Goal: Information Seeking & Learning: Learn about a topic

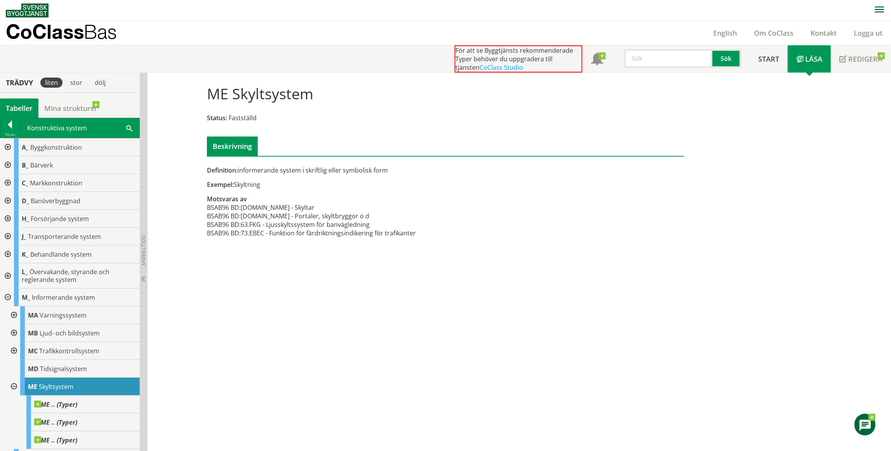
scroll to position [51, 0]
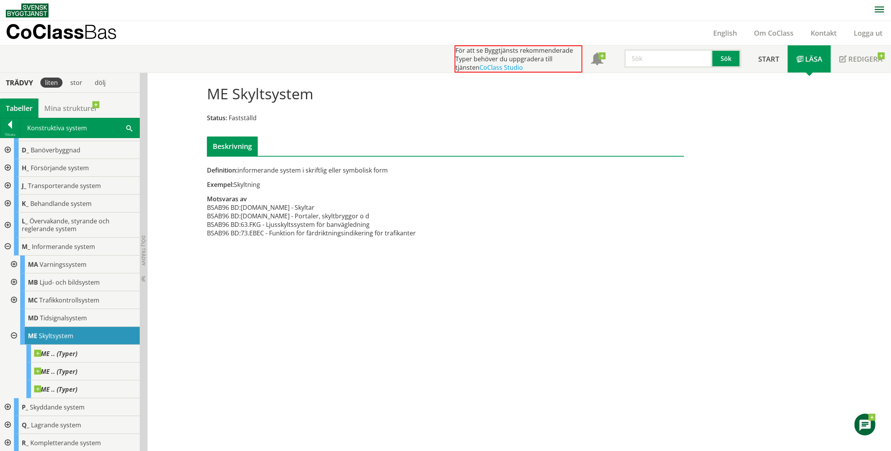
click at [270, 231] on td "73.EBEC - Funktion för färdriktningsindikering för trafikanter" at bounding box center [328, 233] width 175 height 9
drag, startPoint x: 270, startPoint y: 231, endPoint x: 280, endPoint y: 198, distance: 33.8
click at [280, 198] on div "Definition: informerande system i skriftlig eller symbolisk form Exempel: Skylt…" at bounding box center [364, 206] width 326 height 80
click at [305, 172] on div "Definition: informerande system i skriftlig eller symbolisk form" at bounding box center [364, 170] width 314 height 9
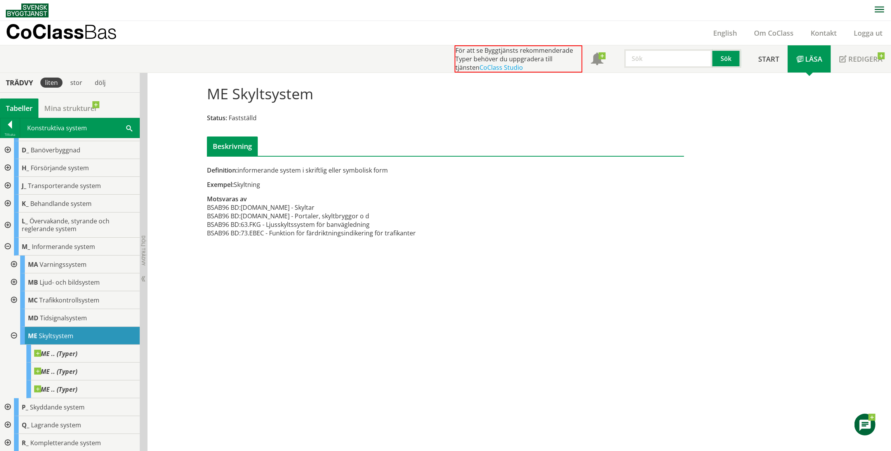
click at [13, 331] on div at bounding box center [13, 336] width 14 height 18
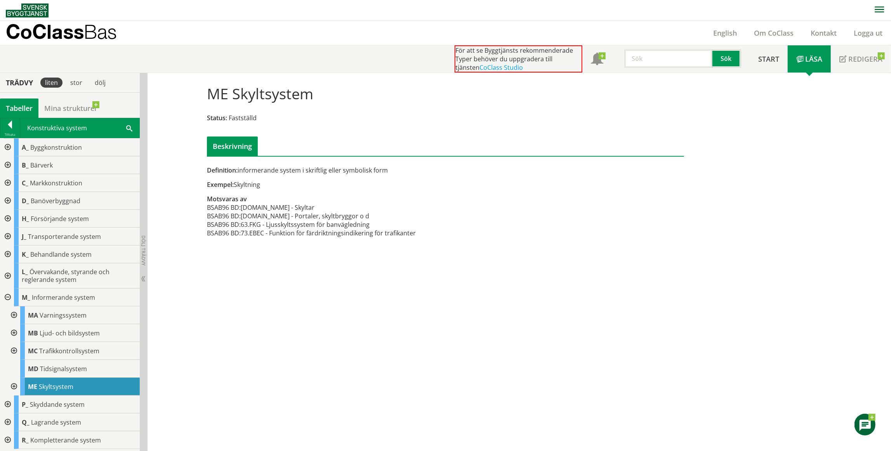
click at [7, 297] on div at bounding box center [7, 298] width 14 height 18
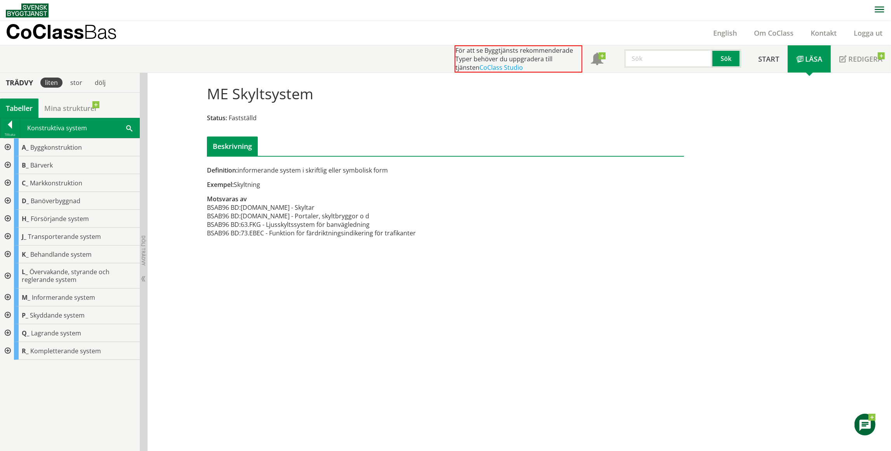
click at [8, 297] on div at bounding box center [7, 298] width 14 height 18
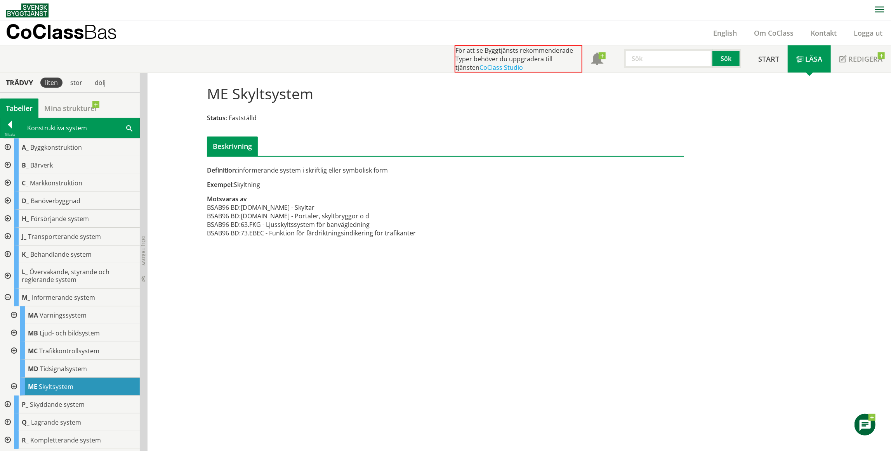
click at [12, 387] on div at bounding box center [13, 387] width 14 height 18
click at [14, 384] on div at bounding box center [13, 387] width 14 height 18
click at [16, 349] on div at bounding box center [13, 351] width 14 height 18
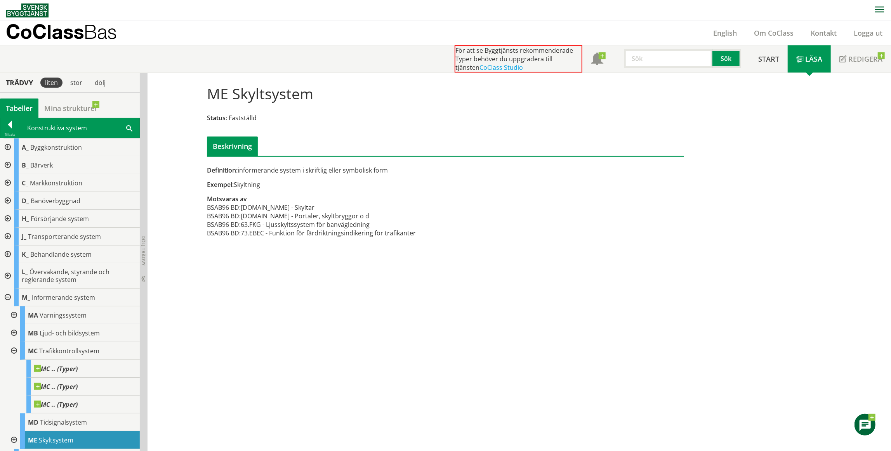
click at [15, 350] on div at bounding box center [13, 351] width 14 height 18
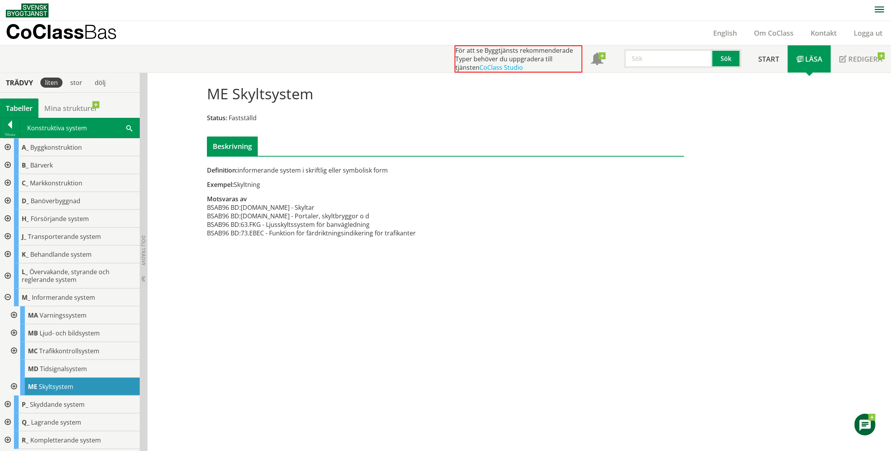
click at [15, 329] on div at bounding box center [13, 333] width 14 height 18
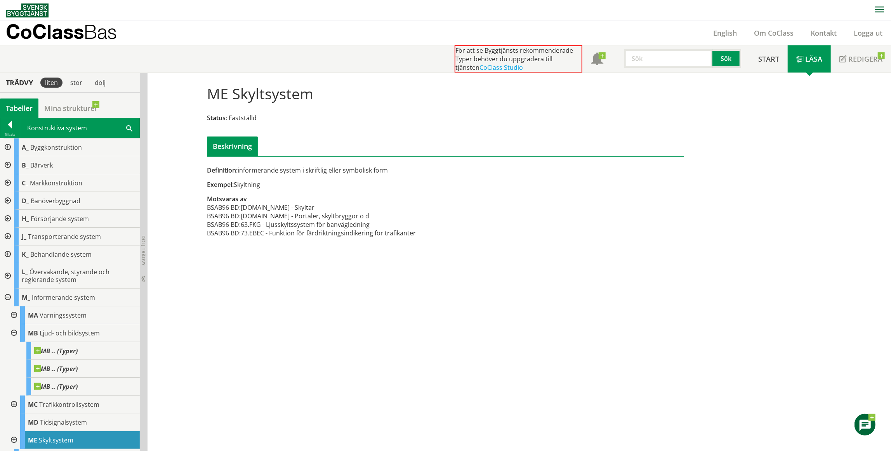
click at [15, 329] on div at bounding box center [13, 333] width 14 height 18
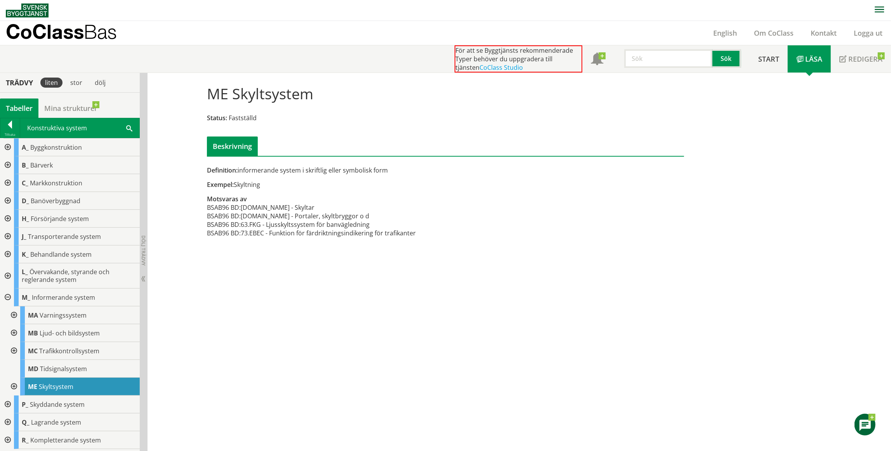
click at [15, 313] on div at bounding box center [13, 316] width 14 height 18
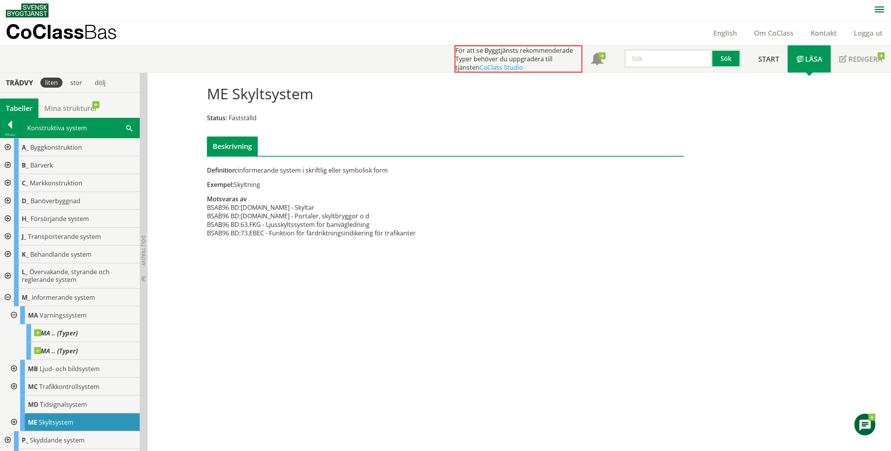
click at [15, 313] on div at bounding box center [13, 316] width 14 height 18
